Goal: Communication & Community: Answer question/provide support

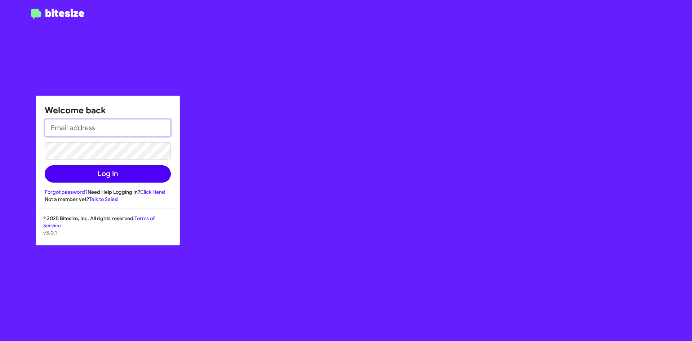
type input "[EMAIL_ADDRESS][DOMAIN_NAME]"
click at [86, 172] on button "Log In" at bounding box center [108, 173] width 126 height 17
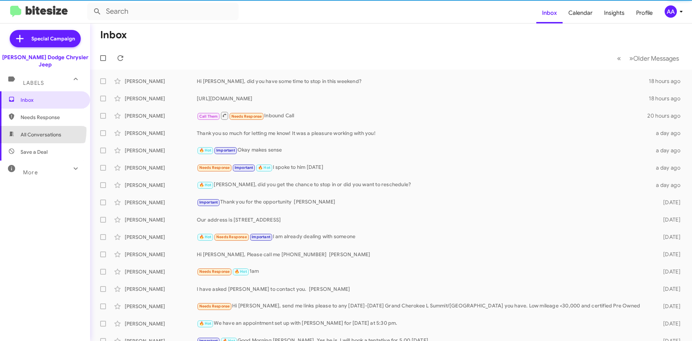
click at [34, 126] on span "All Conversations" at bounding box center [45, 134] width 90 height 17
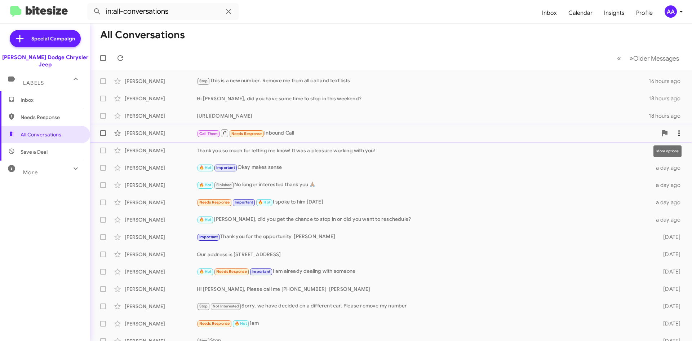
click at [675, 133] on icon at bounding box center [679, 133] width 9 height 9
click at [652, 169] on span "Mark as responded" at bounding box center [638, 168] width 74 height 17
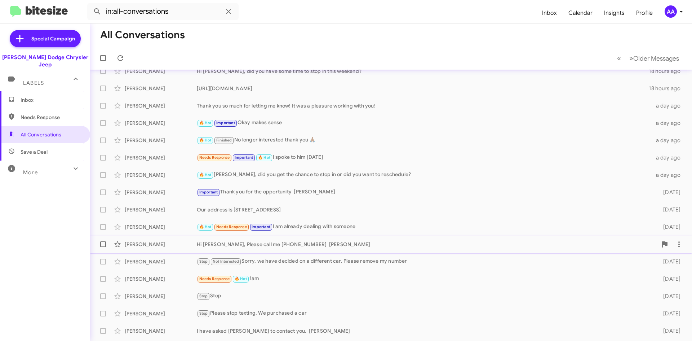
scroll to position [61, 0]
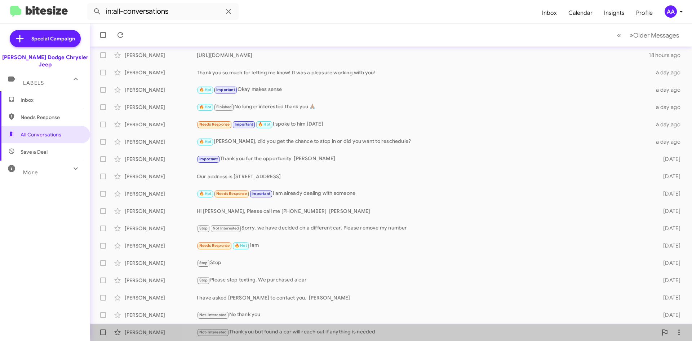
click at [401, 332] on div "Not-Interested Thank you but found a car will reach out if anything is needed" at bounding box center [427, 332] width 461 height 8
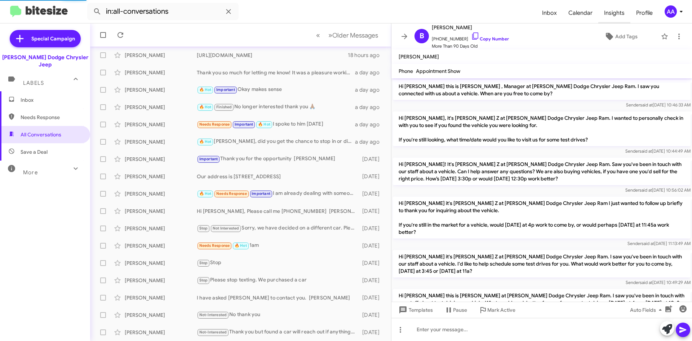
scroll to position [137, 0]
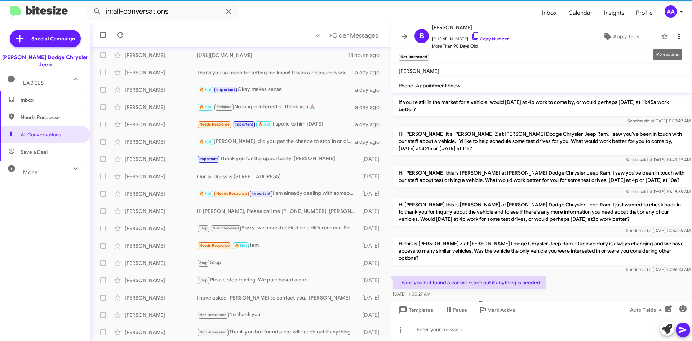
click at [675, 39] on icon at bounding box center [679, 36] width 9 height 9
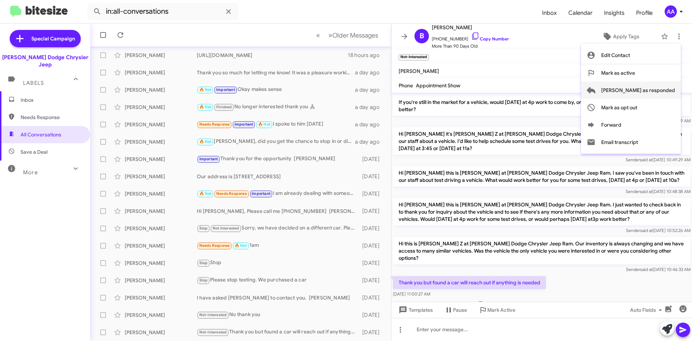
click at [644, 95] on span "Mark as responded" at bounding box center [638, 89] width 74 height 17
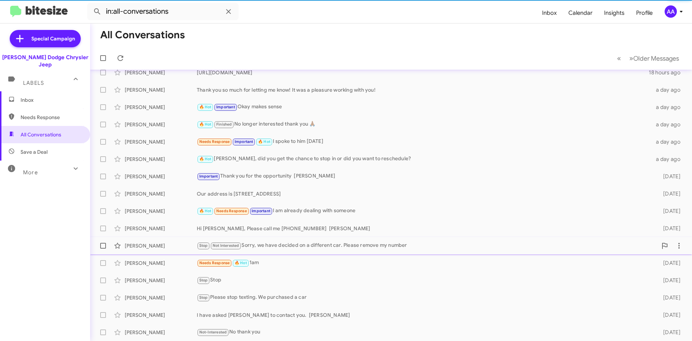
scroll to position [43, 0]
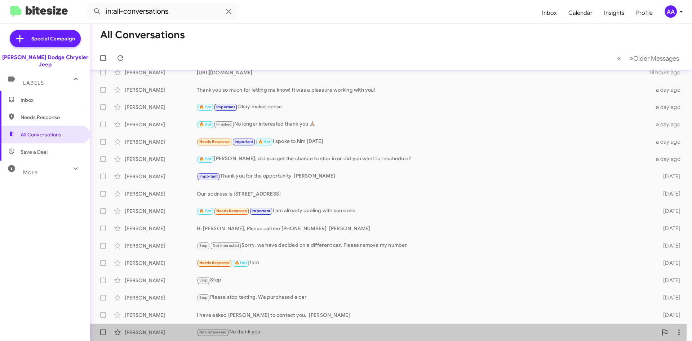
click at [269, 330] on div "Not-Interested No thank you" at bounding box center [427, 332] width 461 height 8
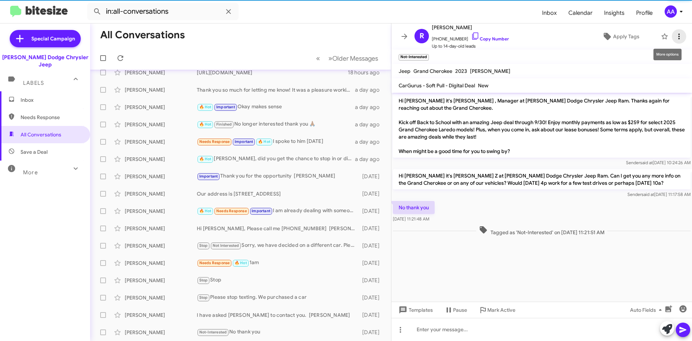
click at [678, 39] on icon at bounding box center [678, 37] width 1 height 6
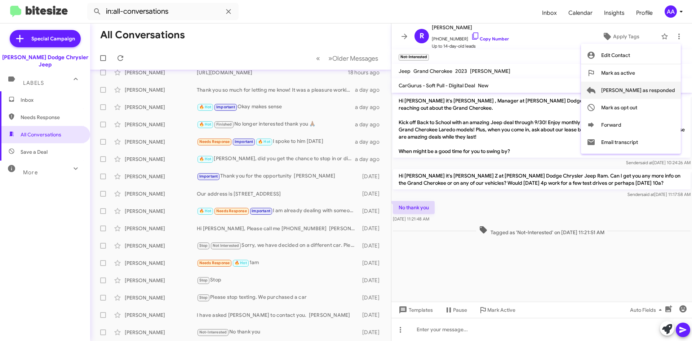
click at [640, 92] on span "Mark as responded" at bounding box center [638, 89] width 74 height 17
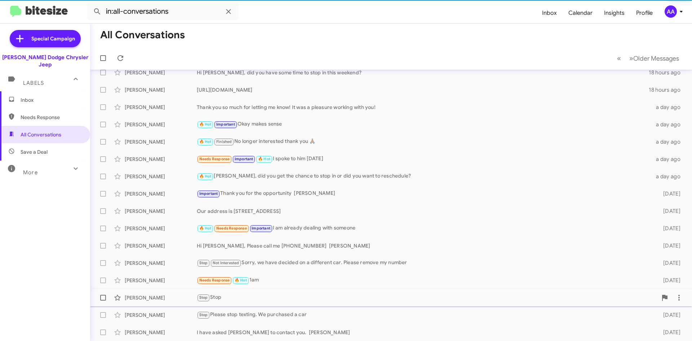
scroll to position [26, 0]
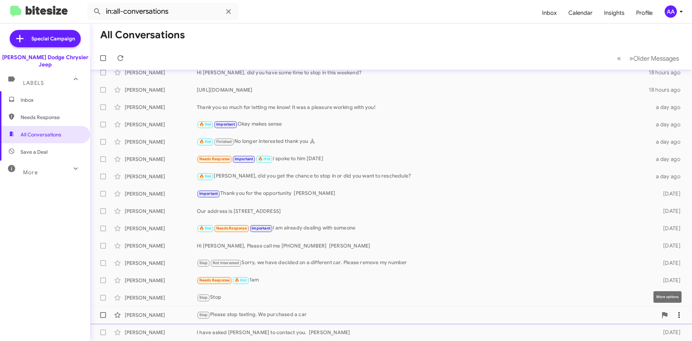
click at [675, 314] on icon at bounding box center [679, 314] width 9 height 9
click at [641, 297] on span "Mark as responded" at bounding box center [638, 295] width 74 height 17
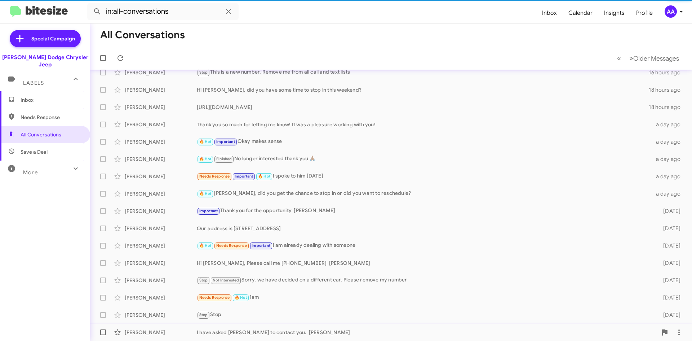
scroll to position [9, 0]
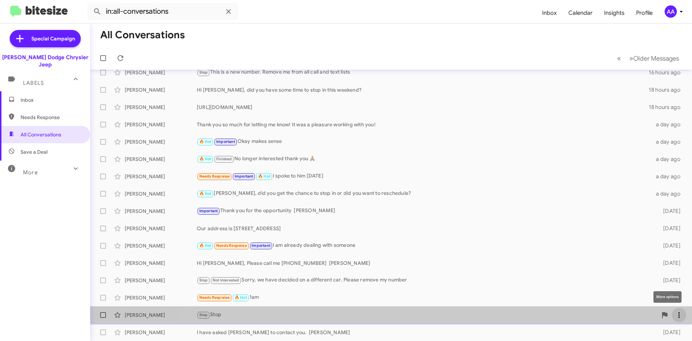
click at [677, 313] on icon at bounding box center [679, 314] width 9 height 9
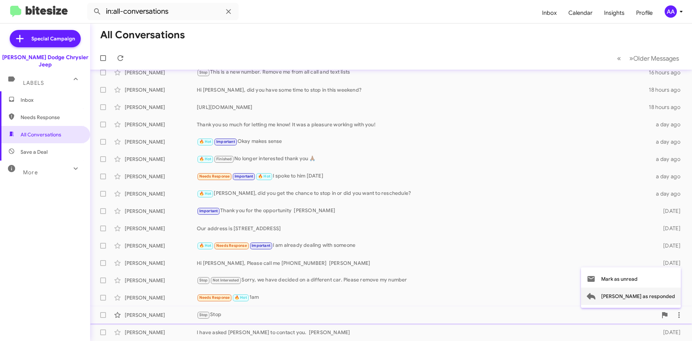
click at [649, 297] on span "Mark as responded" at bounding box center [638, 295] width 74 height 17
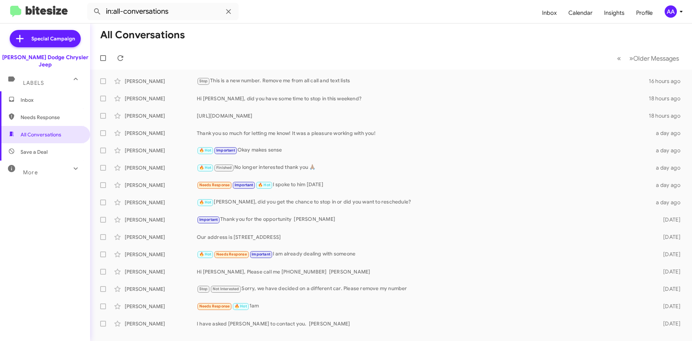
click at [33, 148] on span "Save a Deal" at bounding box center [34, 151] width 27 height 7
type input "in:not-interested"
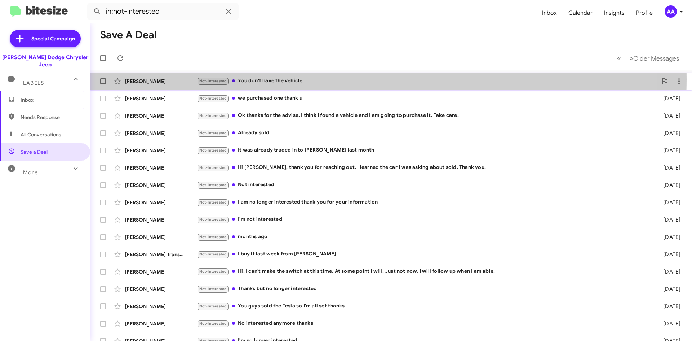
click at [305, 79] on div "Not-Interested You don't have the vehicle" at bounding box center [427, 81] width 461 height 8
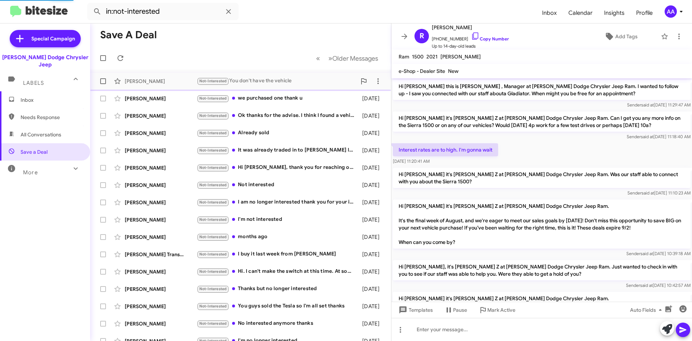
scroll to position [137, 0]
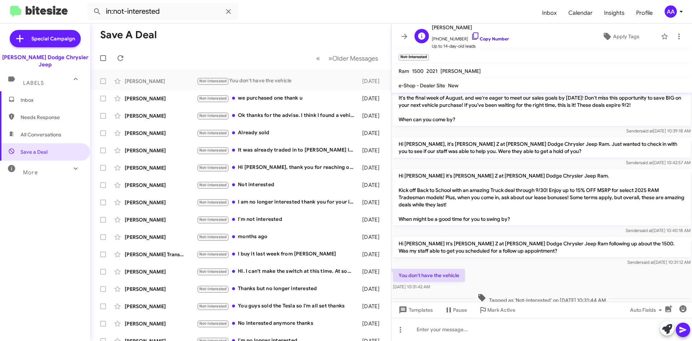
click at [492, 38] on link "Copy Number" at bounding box center [490, 38] width 38 height 5
